Goal: Check status: Check status

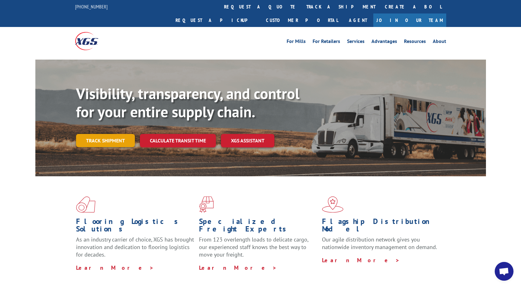
click at [113, 134] on link "Track shipment" at bounding box center [105, 140] width 59 height 13
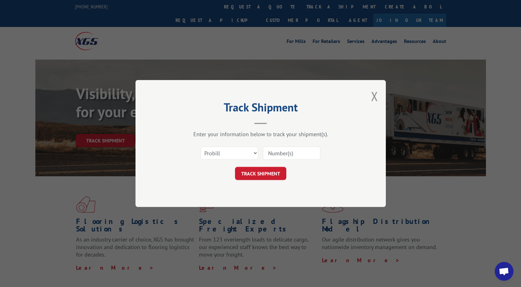
click at [283, 151] on input at bounding box center [292, 152] width 58 height 13
type input "12970595"
click at [275, 175] on button "TRACK SHIPMENT" at bounding box center [260, 173] width 51 height 13
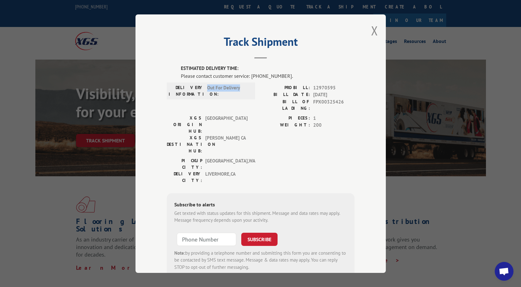
drag, startPoint x: 204, startPoint y: 88, endPoint x: 244, endPoint y: 87, distance: 40.4
click at [244, 87] on div "DELIVERY INFORMATION: Out For Delivery" at bounding box center [211, 90] width 85 height 13
click at [266, 106] on div "PROBILL: 12970595 BILL DATE: 09/04/2025 BILL OF LADING: FPX00325426" at bounding box center [308, 99] width 94 height 30
drag, startPoint x: 173, startPoint y: 74, endPoint x: 298, endPoint y: 72, distance: 125.6
click at [298, 72] on div "ESTIMATED DELIVERY TIME: Please contact customer service: (844) 947-7447. DELIV…" at bounding box center [261, 171] width 188 height 213
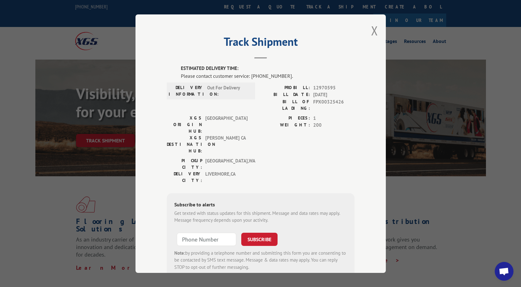
click at [293, 68] on label "ESTIMATED DELIVERY TIME:" at bounding box center [268, 68] width 174 height 7
click at [375, 31] on button "Close modal" at bounding box center [374, 30] width 7 height 17
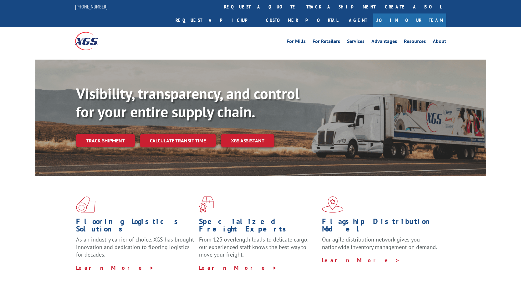
click at [115, 134] on link "Track shipment" at bounding box center [105, 140] width 59 height 13
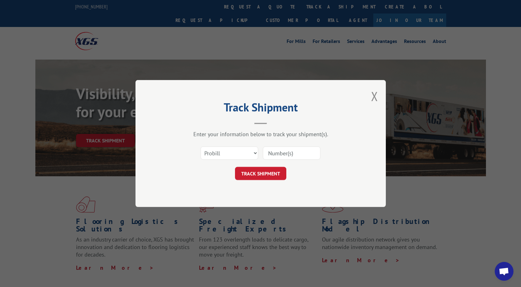
click at [282, 149] on input at bounding box center [292, 152] width 58 height 13
type input "12970595"
click at [277, 173] on button "TRACK SHIPMENT" at bounding box center [260, 173] width 51 height 13
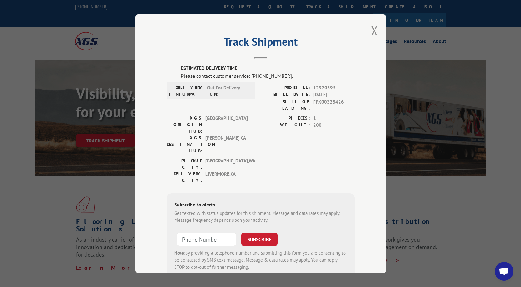
click at [369, 31] on div "Track Shipment ESTIMATED DELIVERY TIME: Please contact customer service: [PHONE…" at bounding box center [261, 143] width 251 height 258
click at [371, 30] on button "Close modal" at bounding box center [374, 30] width 7 height 17
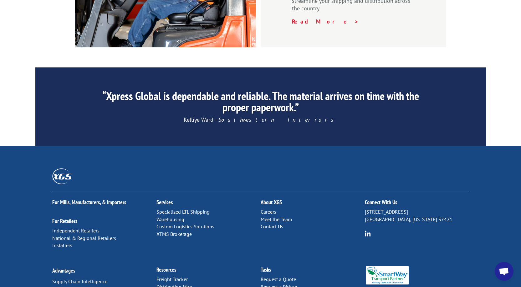
scroll to position [953, 0]
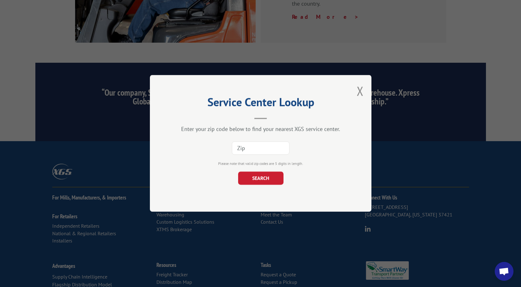
click at [267, 150] on input at bounding box center [261, 148] width 58 height 13
type input "94551"
click button "SEARCH" at bounding box center [260, 178] width 45 height 13
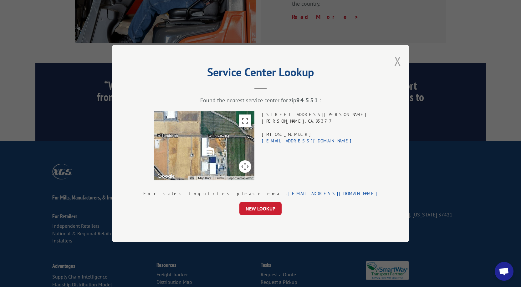
click at [395, 59] on button "Close modal" at bounding box center [398, 61] width 7 height 17
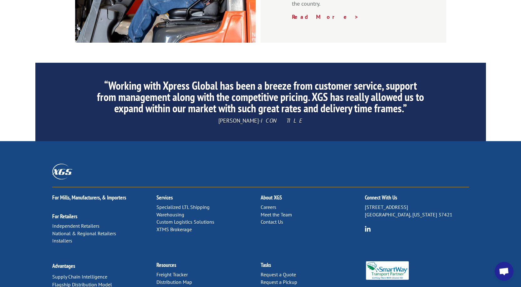
click at [181, 271] on link "Freight Tracker" at bounding box center [172, 274] width 31 height 6
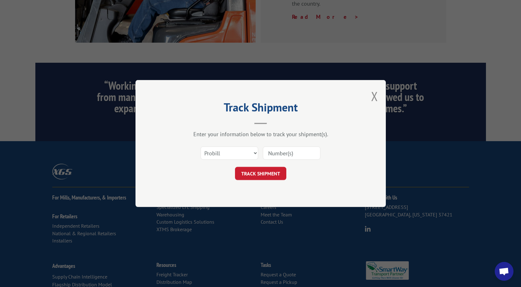
click at [272, 154] on input at bounding box center [292, 152] width 58 height 13
type input "12970595"
click at [271, 172] on button "TRACK SHIPMENT" at bounding box center [260, 173] width 51 height 13
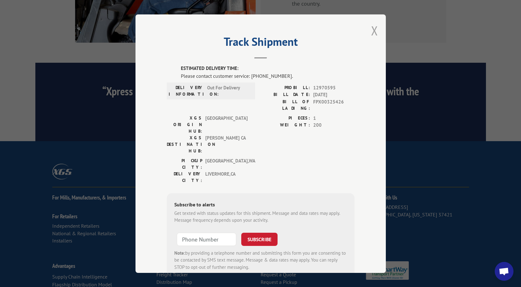
click at [373, 29] on button "Close modal" at bounding box center [374, 30] width 7 height 17
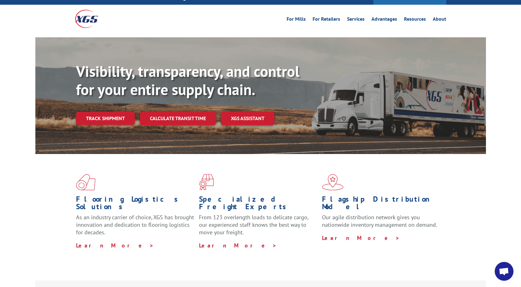
scroll to position [0, 0]
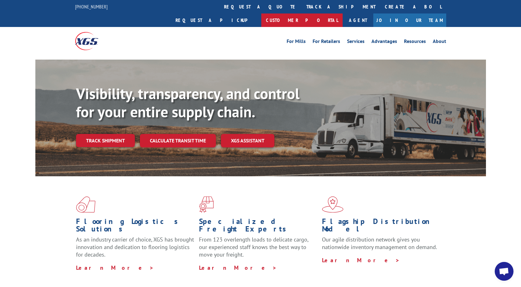
click at [343, 13] on link "Customer Portal" at bounding box center [301, 19] width 81 height 13
